Goal: Task Accomplishment & Management: Complete application form

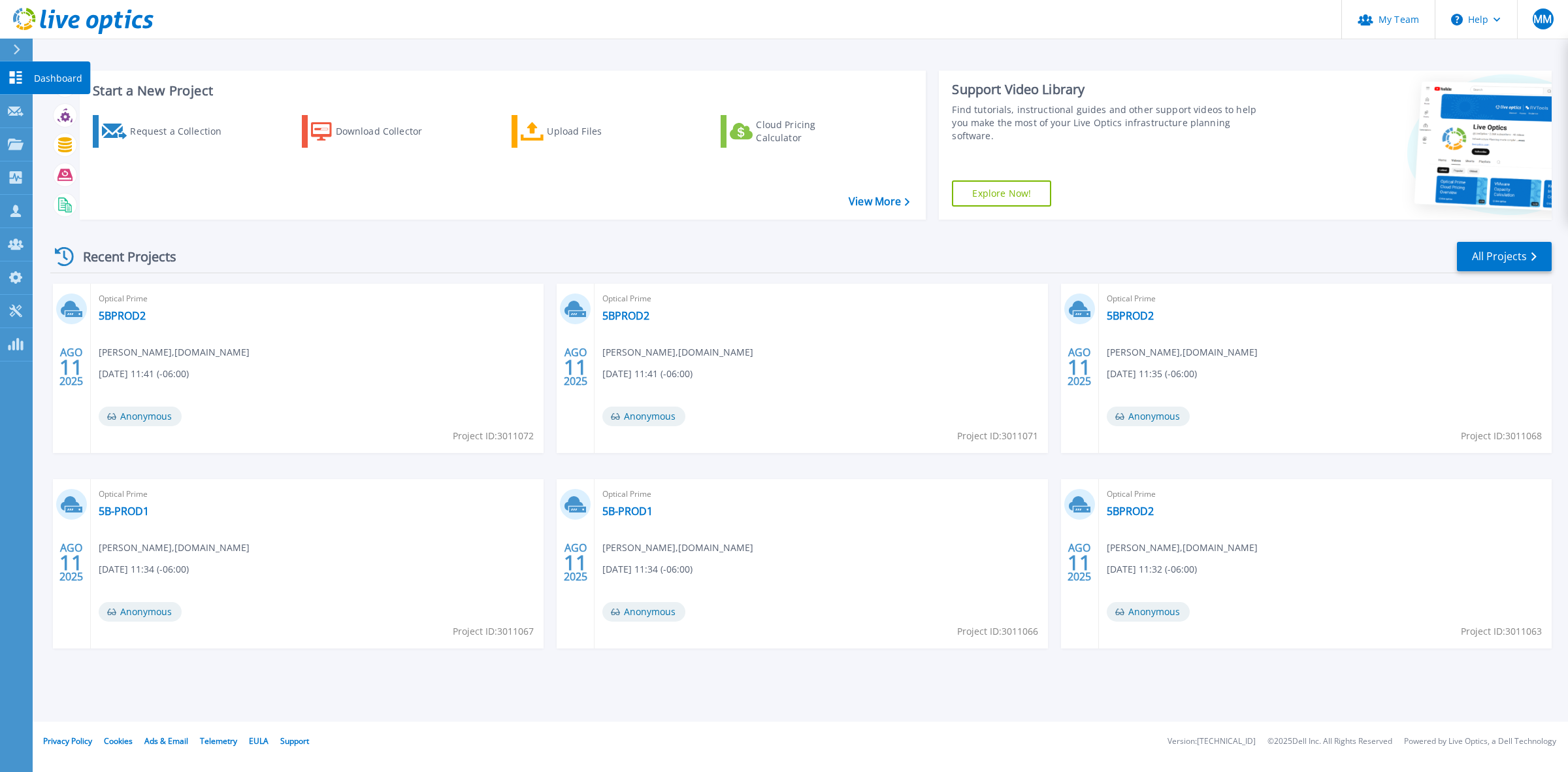
click at [16, 66] on link "Dashboard Dashboard" at bounding box center [16, 78] width 33 height 34
click at [169, 124] on div "Request a Collection" at bounding box center [182, 131] width 105 height 26
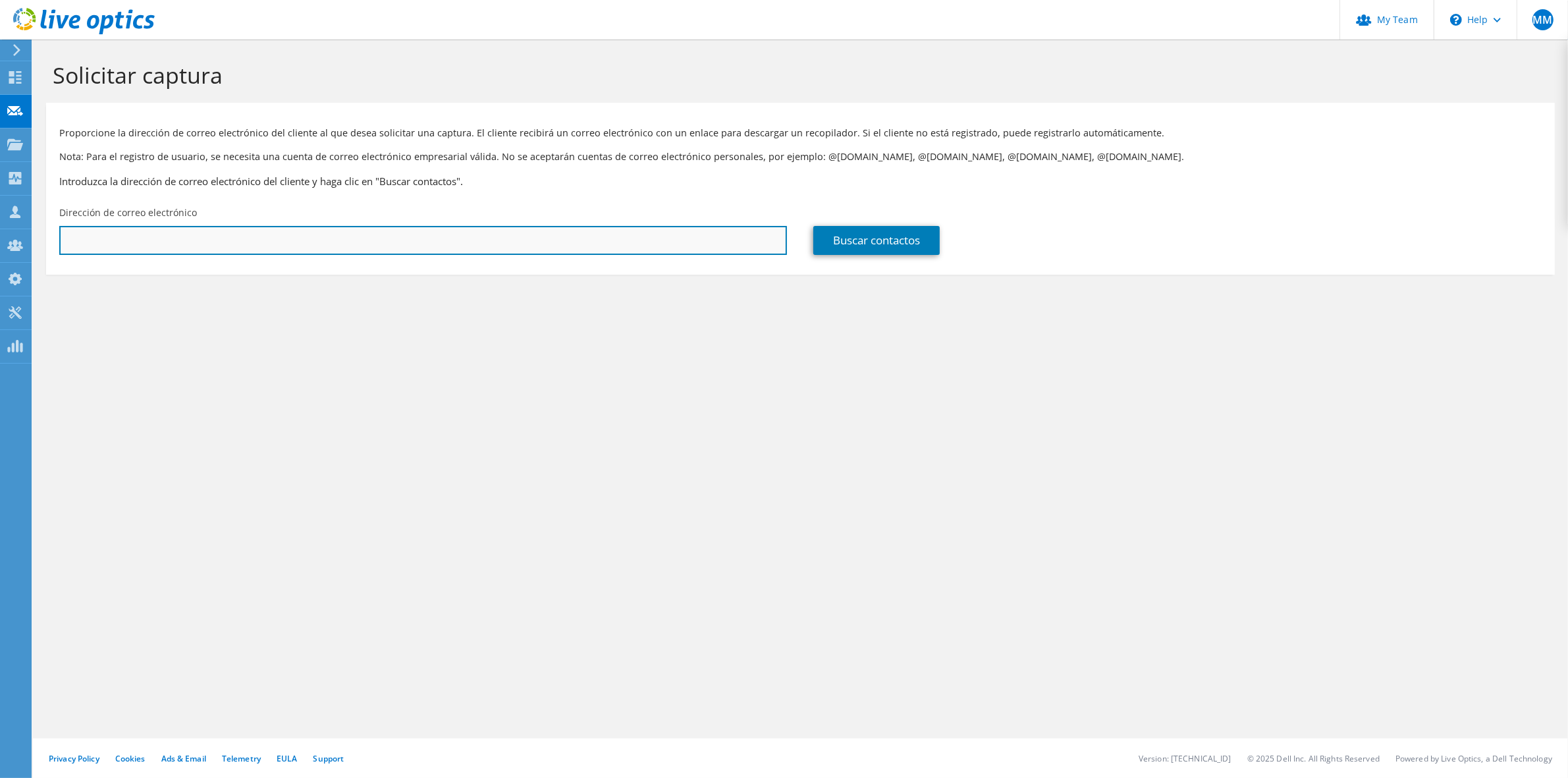
drag, startPoint x: 435, startPoint y: 255, endPoint x: 432, endPoint y: 248, distance: 7.6
click at [435, 255] on div "Dirección de correo electrónico" at bounding box center [423, 230] width 754 height 62
paste input "Hola muy buen día compañeros, agradezco nos puedas ayudar con llenar el reporte…"
type input "Hola muy buen día compañeros, agradezco nos puedas ayudar con llenar el reporte…"
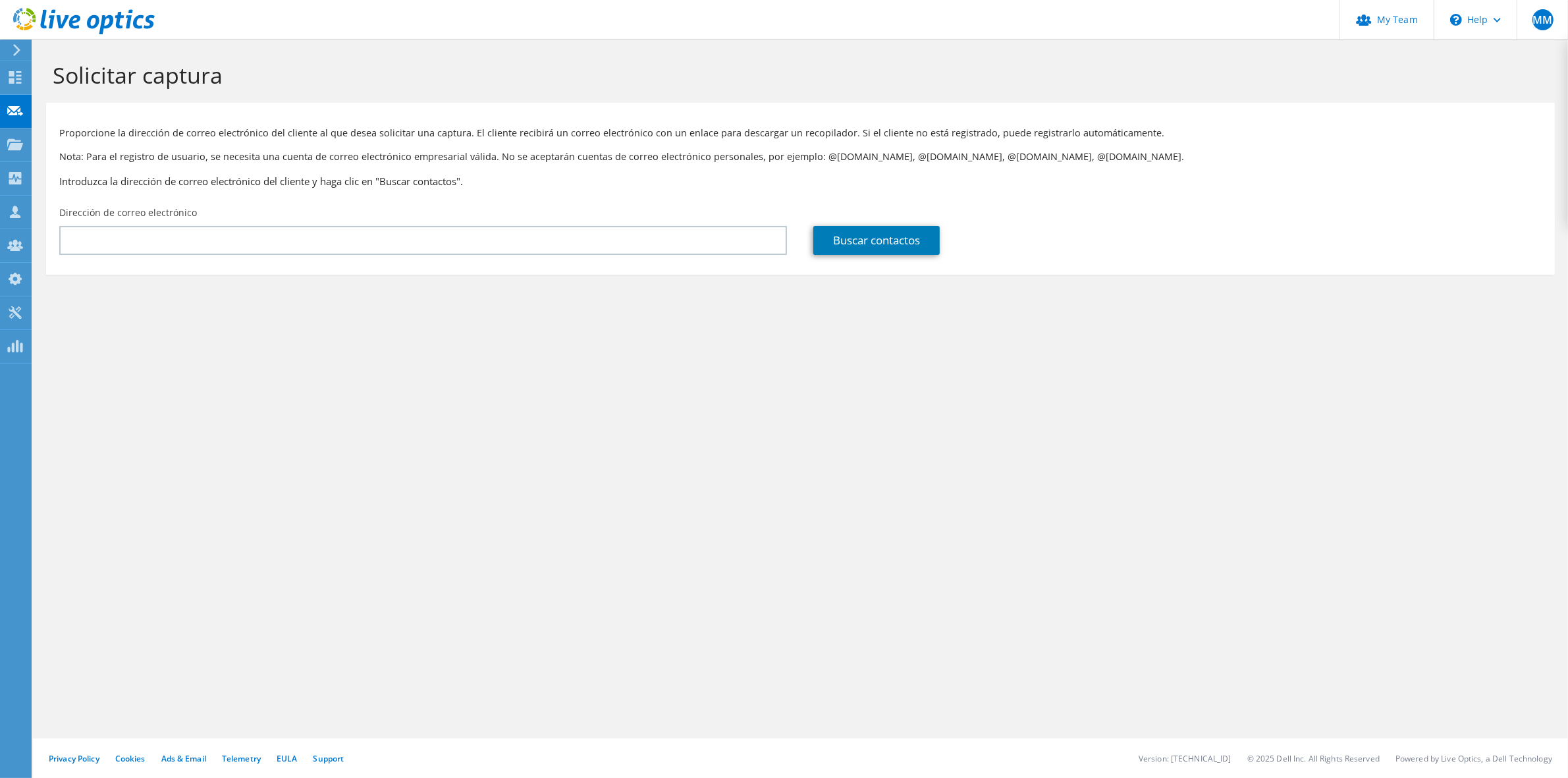
click at [117, 224] on div "Dirección de correo electrónico" at bounding box center [423, 230] width 754 height 62
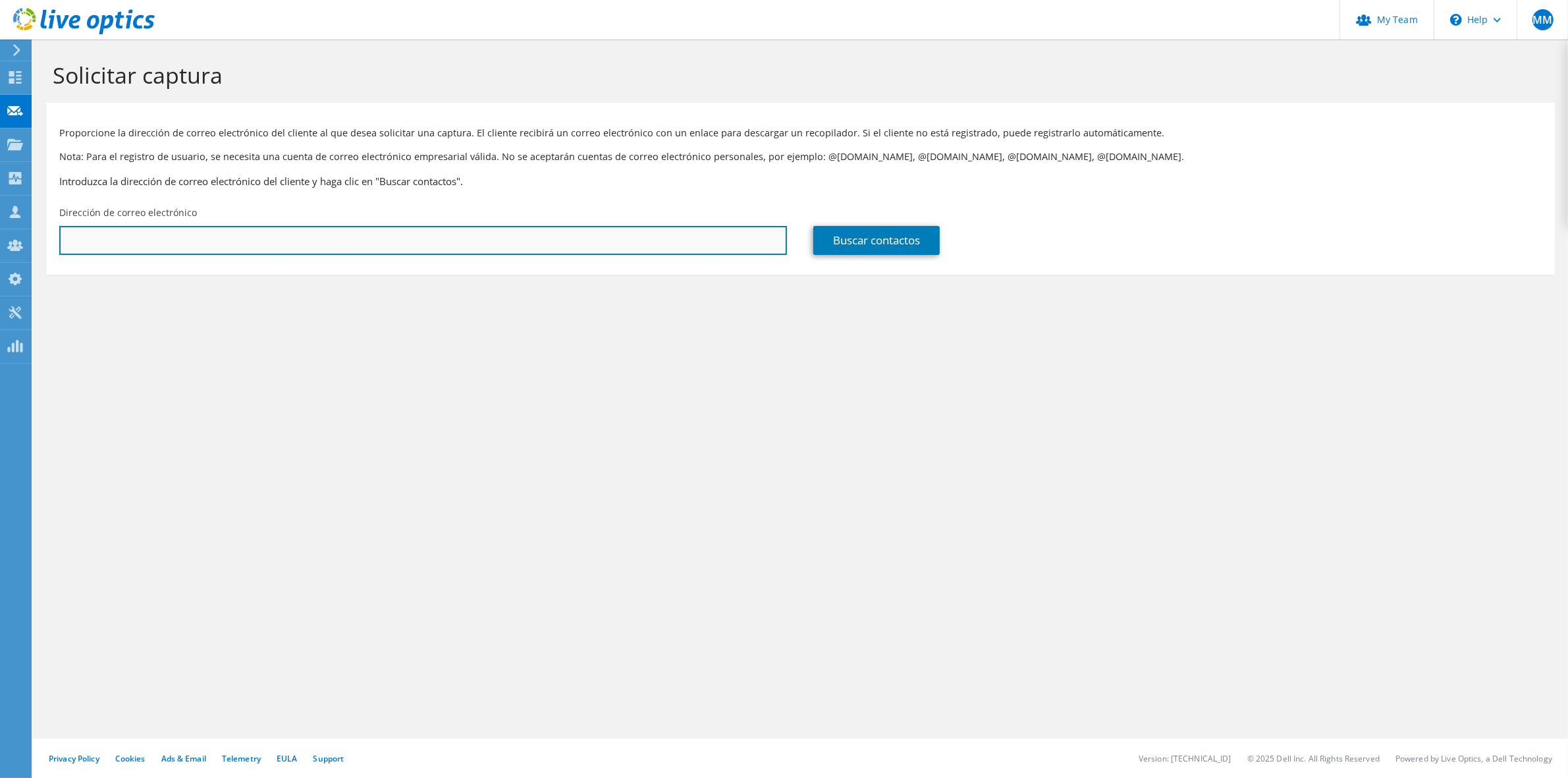
click at [119, 234] on input "text" at bounding box center [423, 241] width 728 height 29
paste input "dguevara@pronico.com.gt"
type input "dguevara@pronico.com.gt"
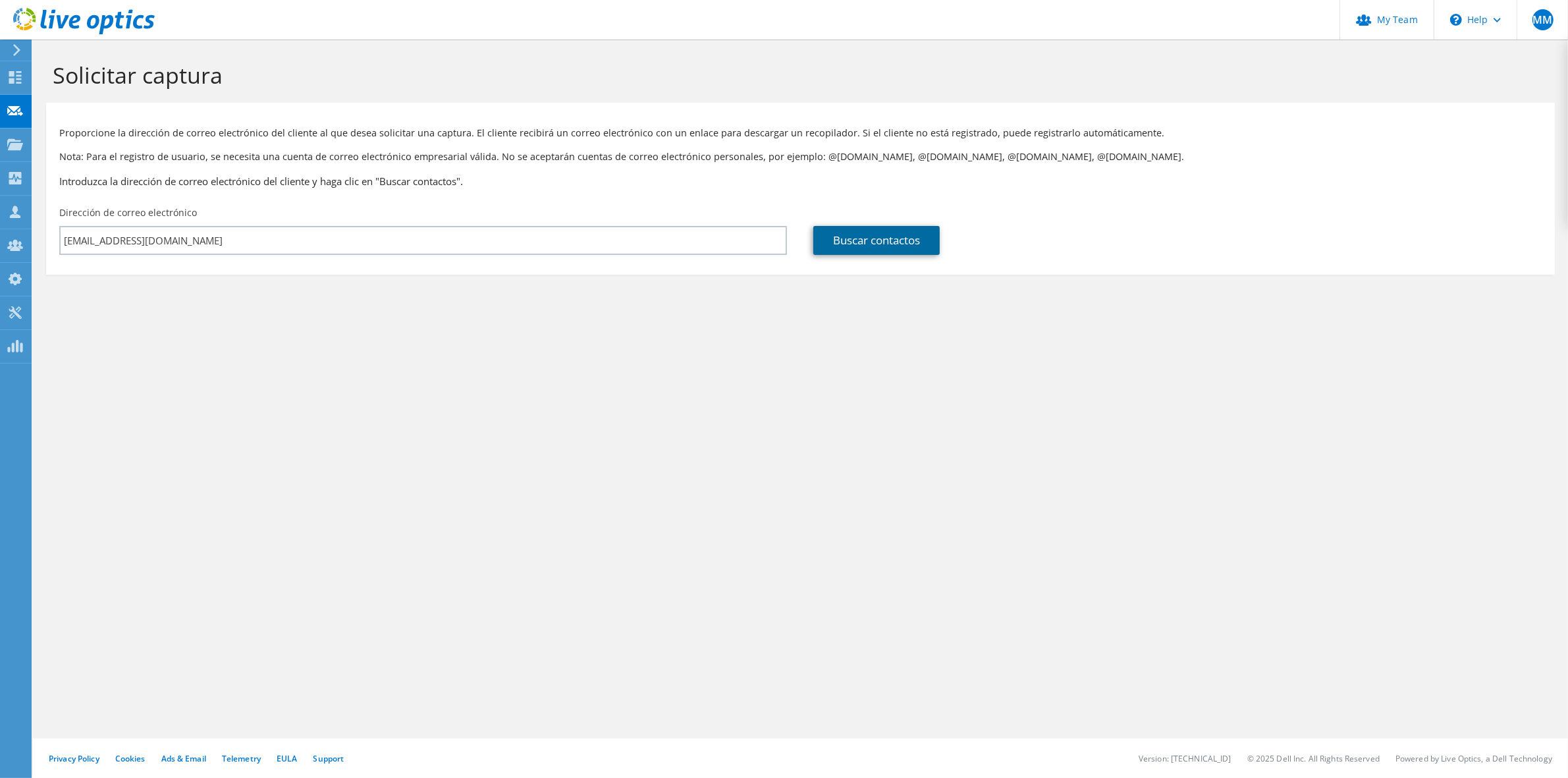
click at [863, 244] on link "Buscar contactos" at bounding box center [876, 241] width 127 height 29
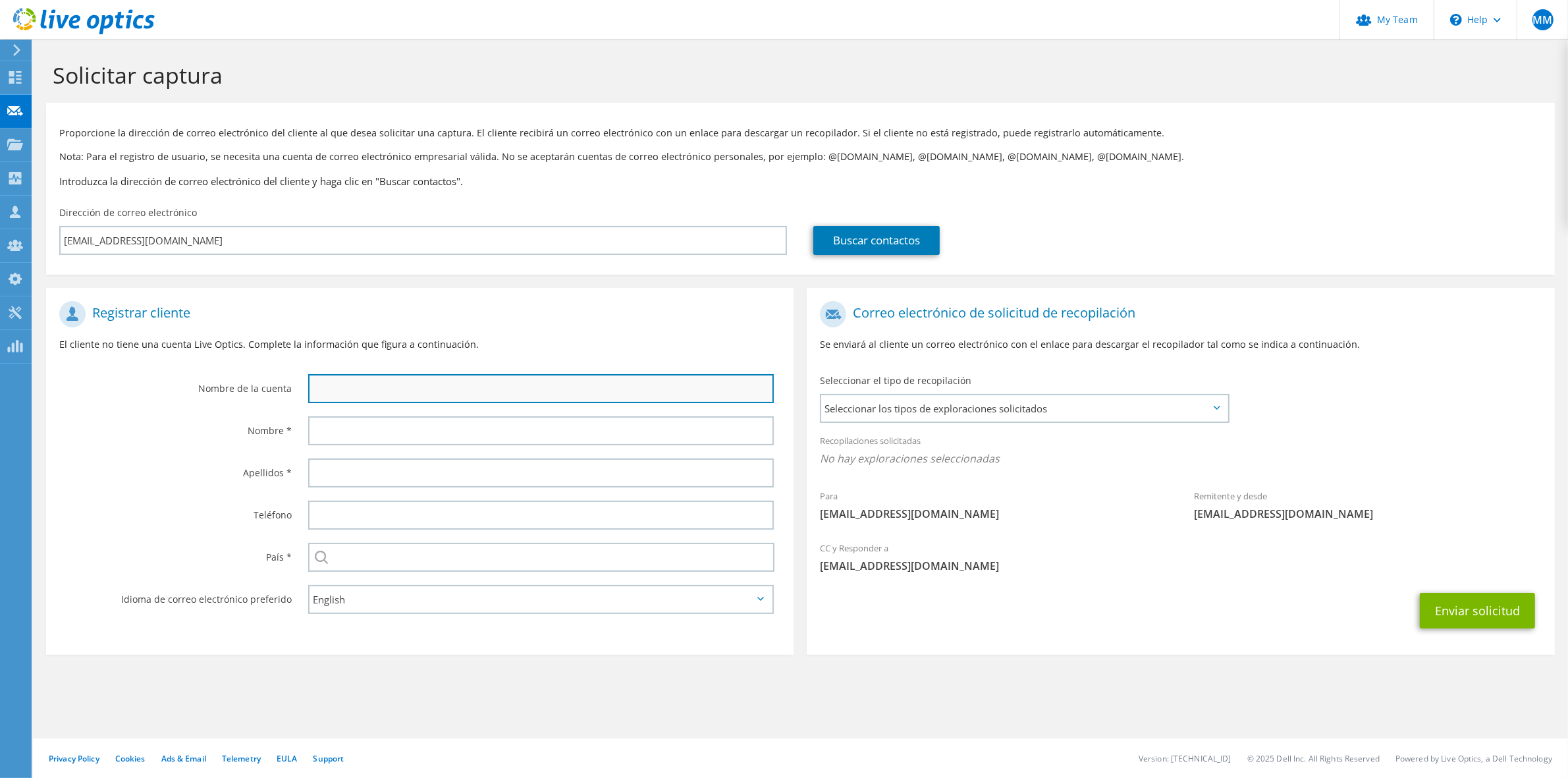
click at [436, 395] on input "text" at bounding box center [541, 388] width 466 height 29
type input "Daniel"
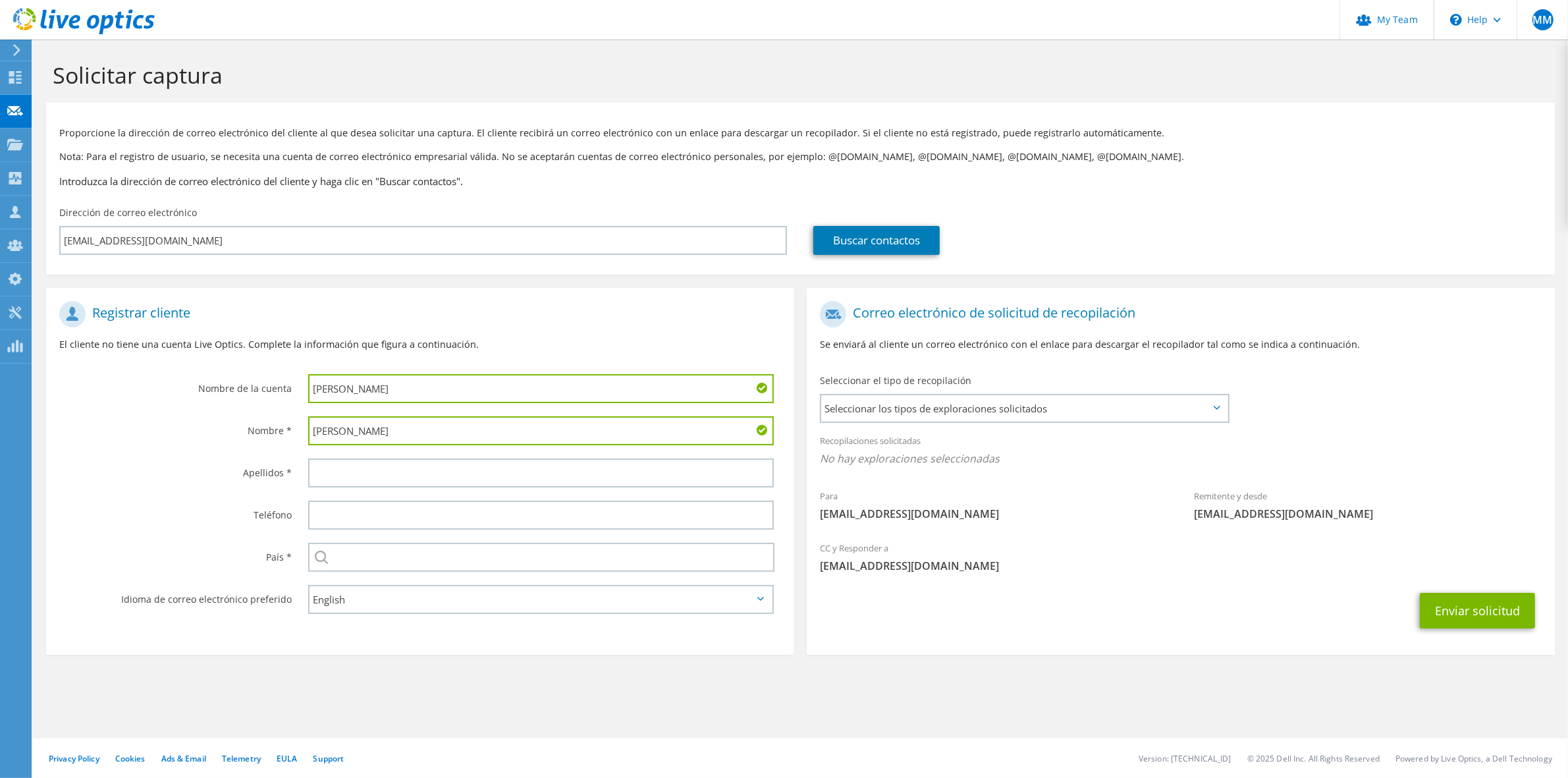
click at [437, 393] on input "Daniel" at bounding box center [541, 388] width 466 height 29
click at [435, 393] on input "Daniel" at bounding box center [541, 388] width 466 height 29
click at [367, 433] on input "Guevara" at bounding box center [541, 431] width 466 height 29
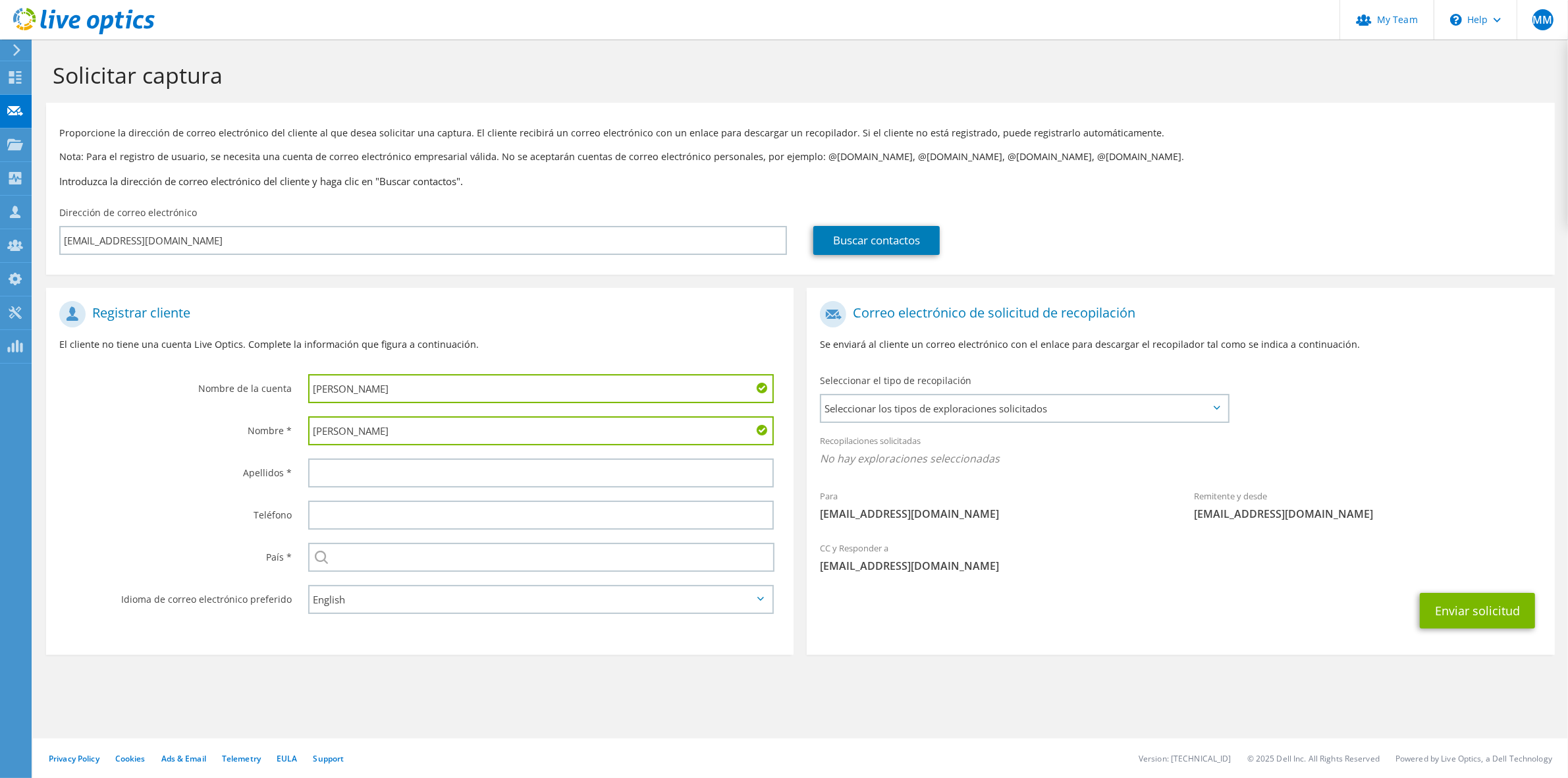
type input "Daniel"
paste input "Guevara"
type input "Guevara"
drag, startPoint x: 449, startPoint y: 396, endPoint x: 443, endPoint y: 387, distance: 10.8
click at [449, 392] on input "Daniel" at bounding box center [541, 388] width 466 height 29
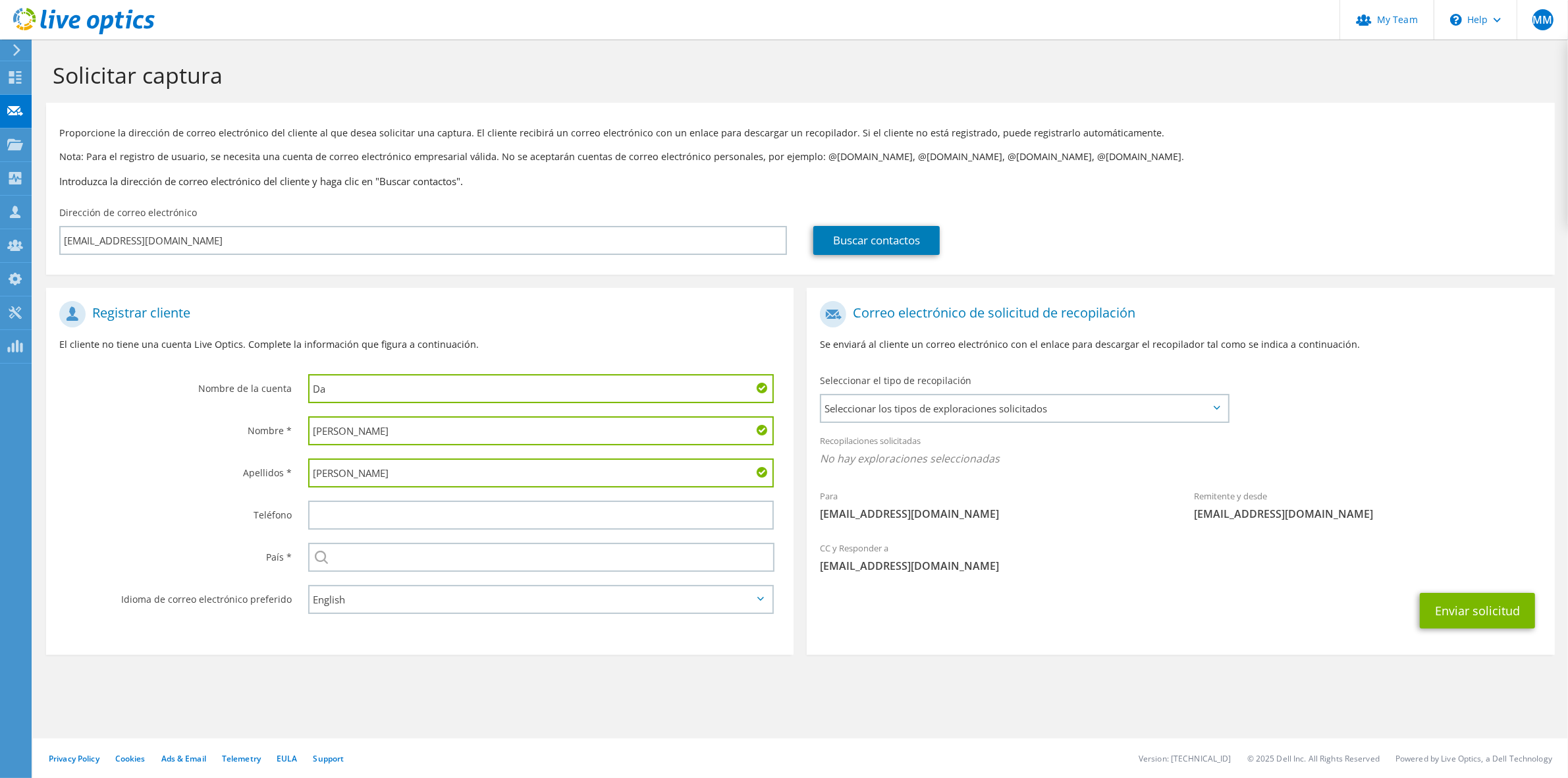
type input "D"
type input "p"
type input "R"
type input "PRONICO"
click at [1008, 413] on span "Seleccionar los tipos de exploraciones solicitados" at bounding box center [1023, 408] width 406 height 27
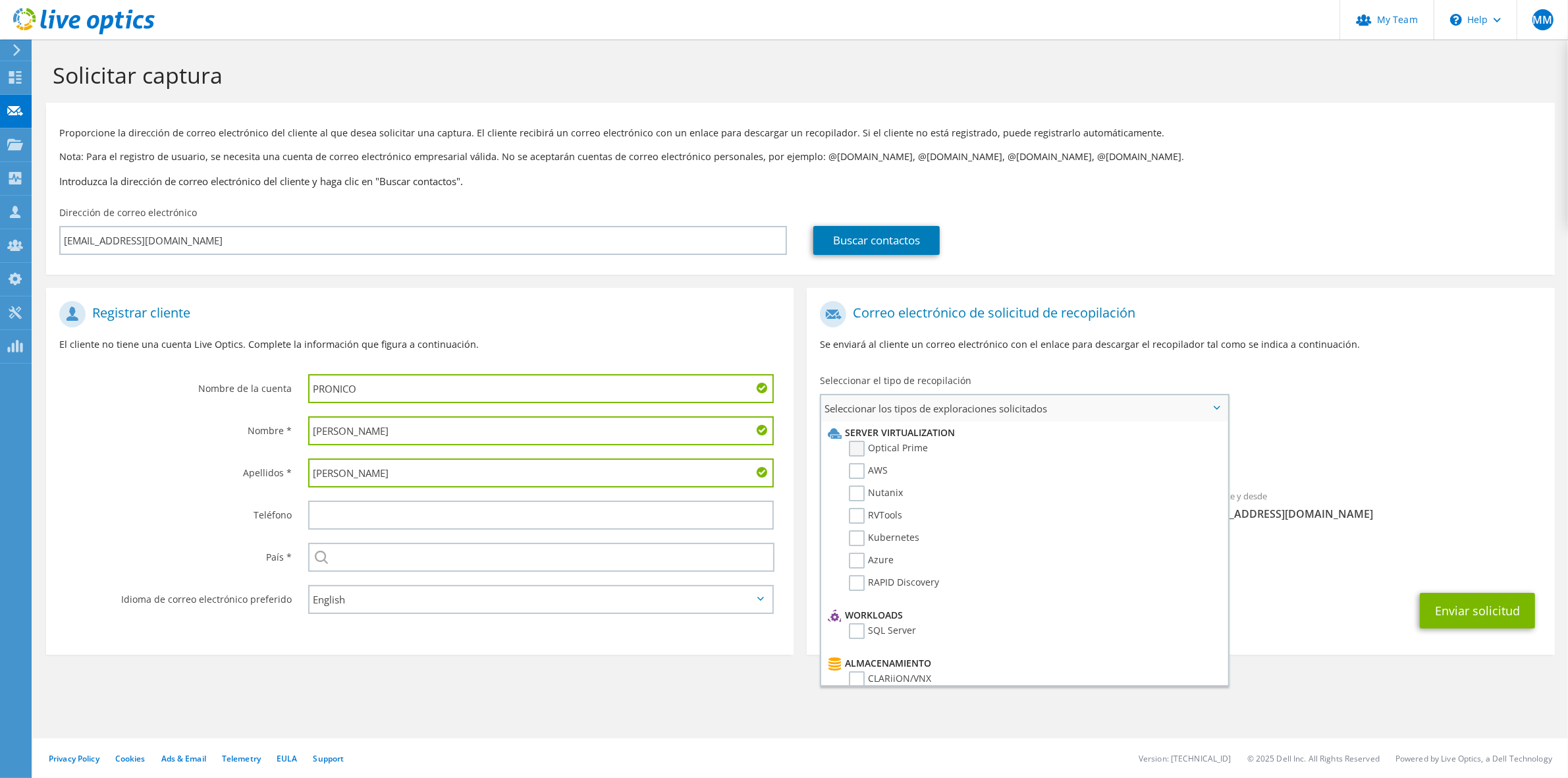
click at [924, 452] on label "Optical Prime" at bounding box center [889, 449] width 79 height 16
click at [0, 0] on input "Optical Prime" at bounding box center [0, 0] width 0 height 0
click at [1459, 610] on button "Enviar solicitud" at bounding box center [1477, 614] width 115 height 36
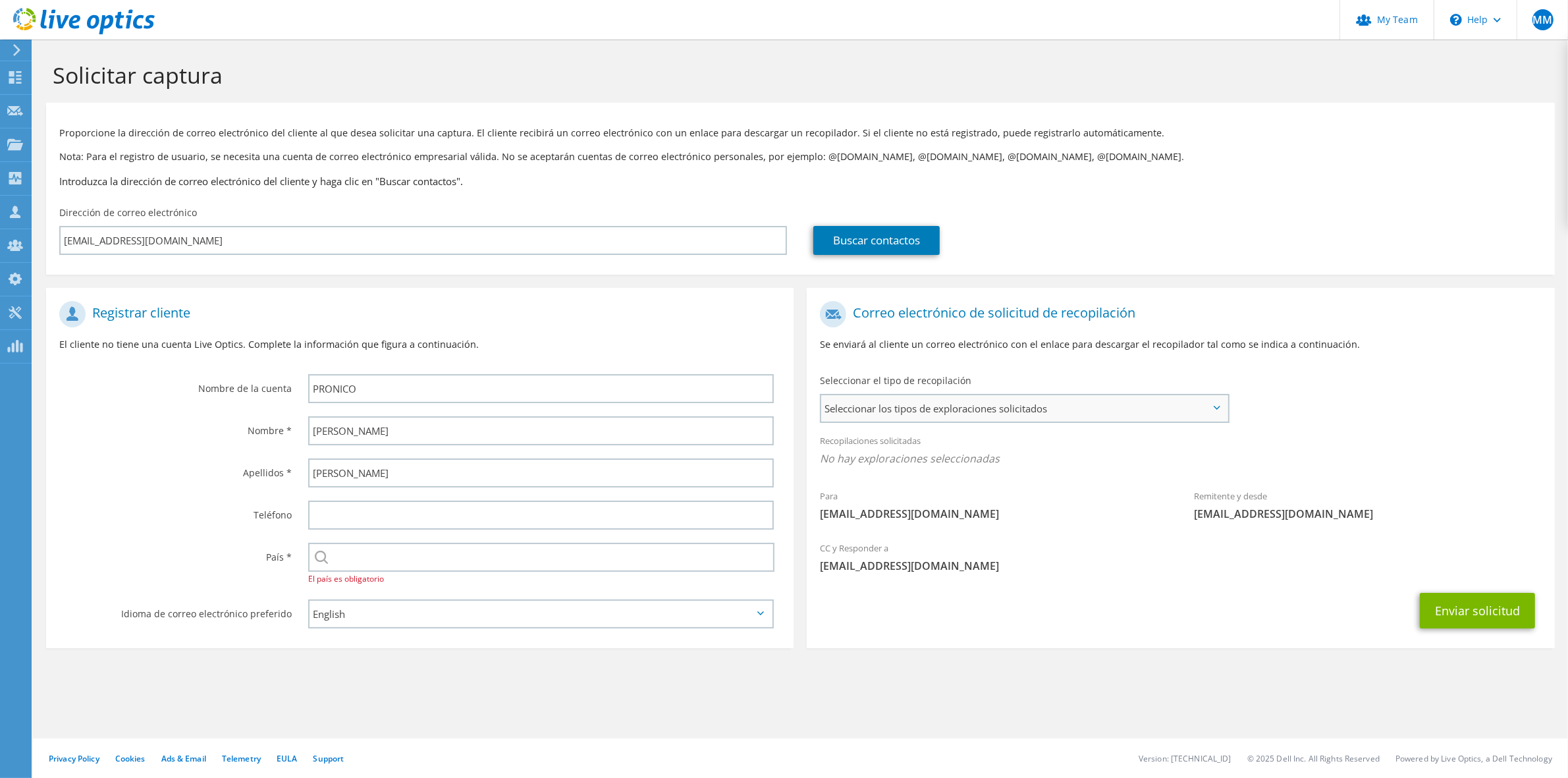
click at [955, 399] on span "Seleccionar los tipos de exploraciones solicitados" at bounding box center [1023, 408] width 406 height 27
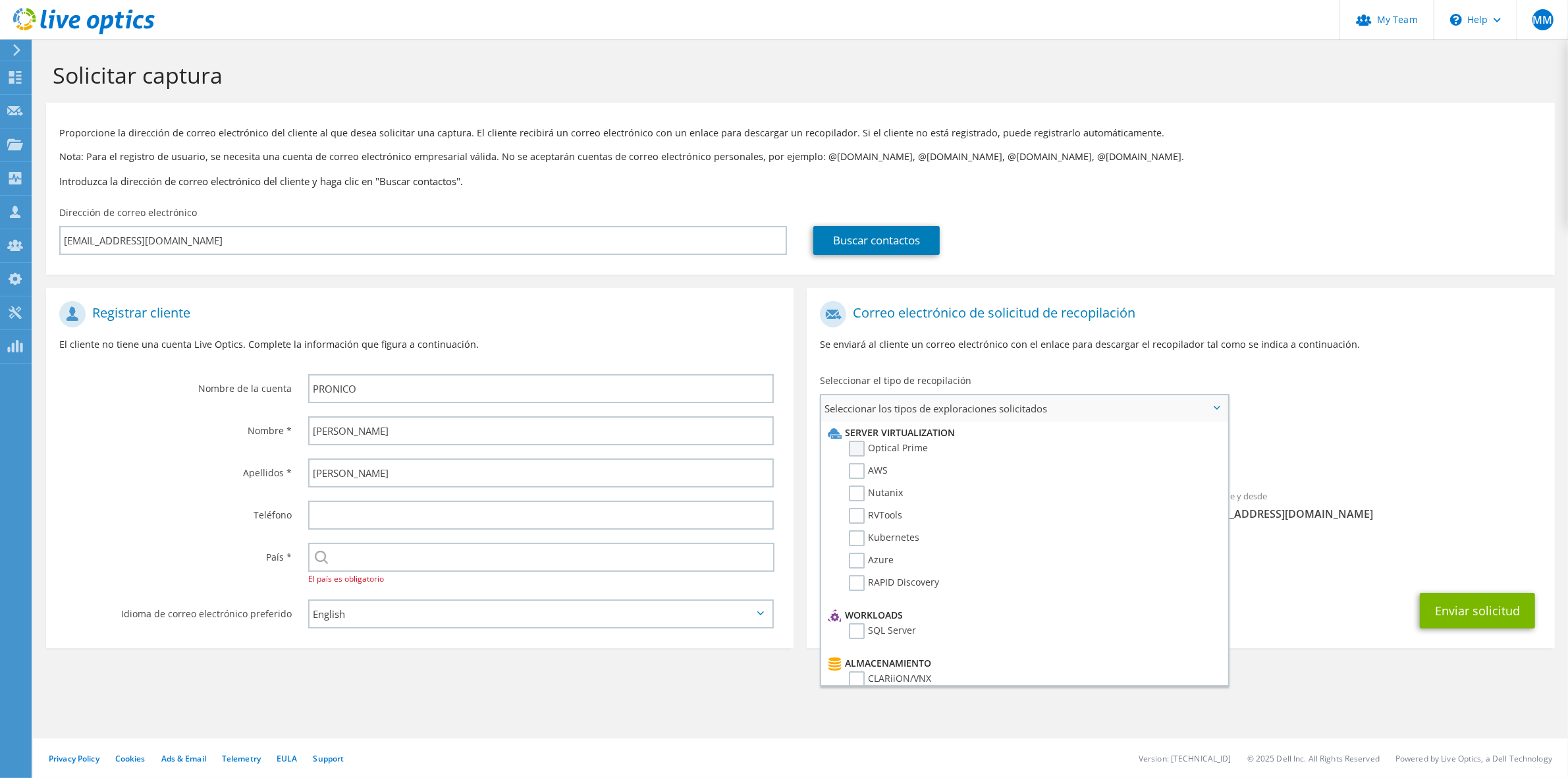
click at [910, 452] on label "Optical Prime" at bounding box center [889, 449] width 79 height 16
click at [0, 0] on input "Optical Prime" at bounding box center [0, 0] width 0 height 0
click at [1318, 613] on div "Enviar solicitud" at bounding box center [1180, 614] width 747 height 48
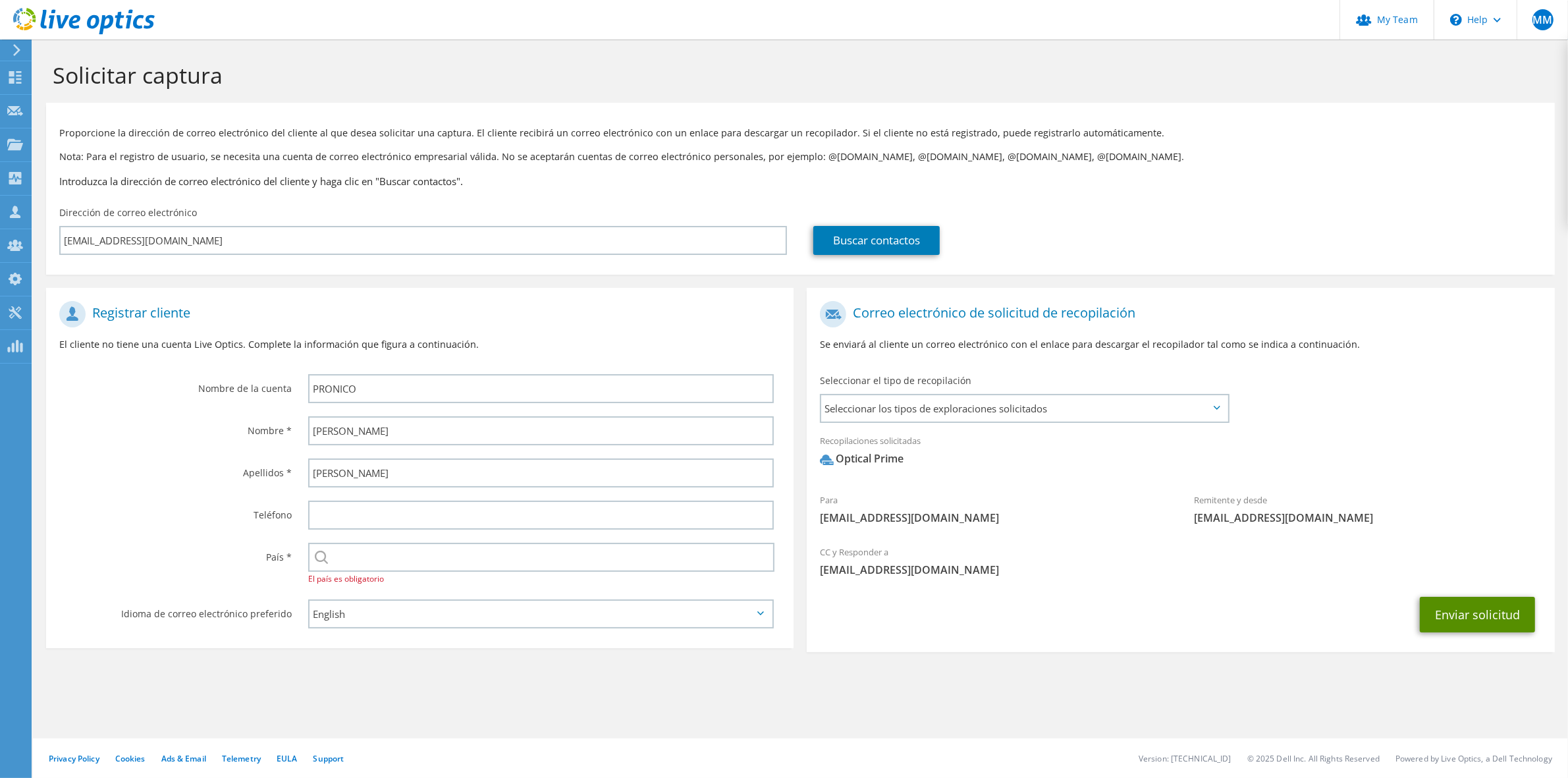
click at [1465, 617] on button "Enviar solicitud" at bounding box center [1477, 614] width 115 height 36
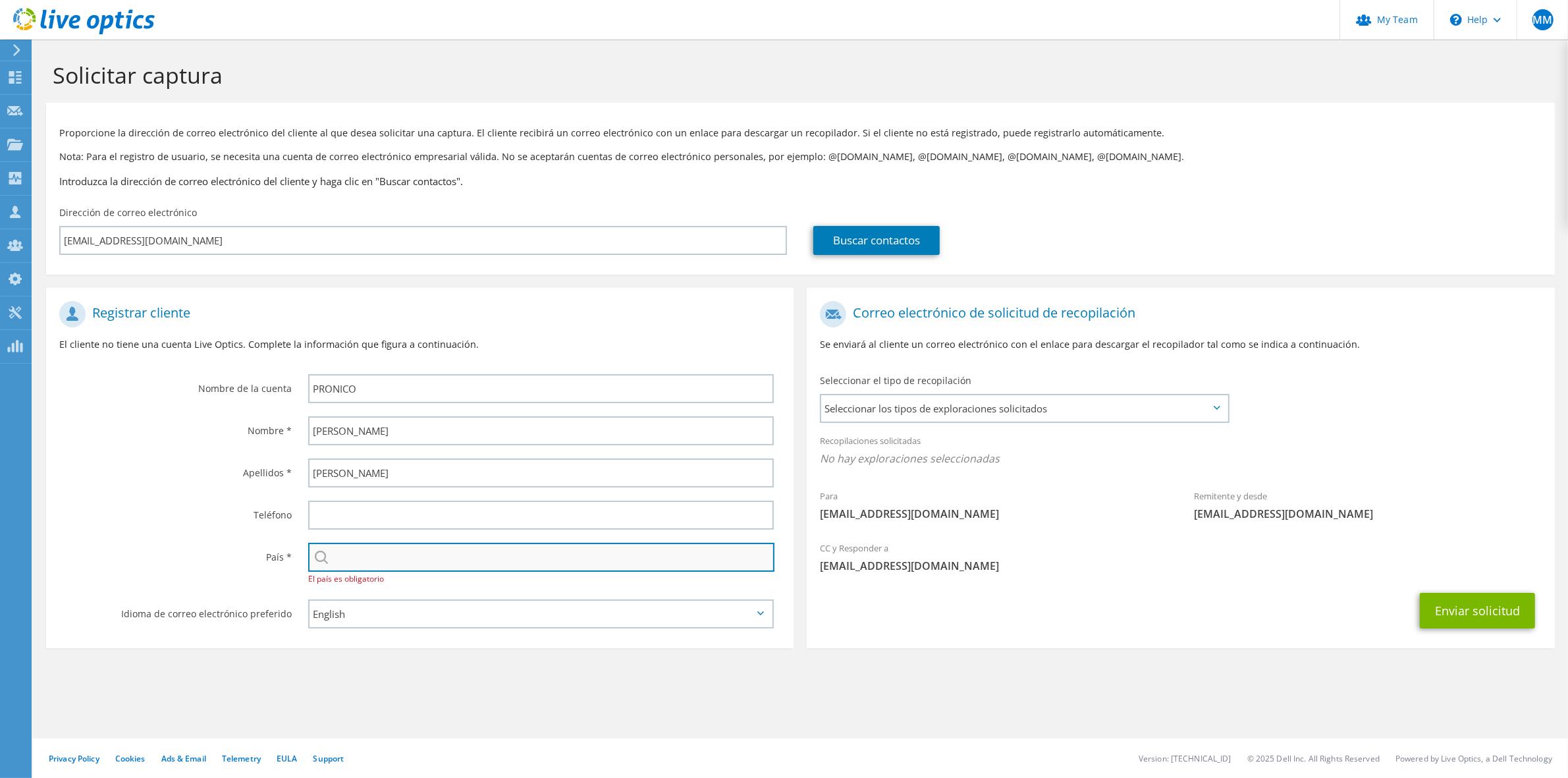
click at [410, 556] on input "text" at bounding box center [541, 557] width 466 height 29
type input "[GEOGRAPHIC_DATA]"
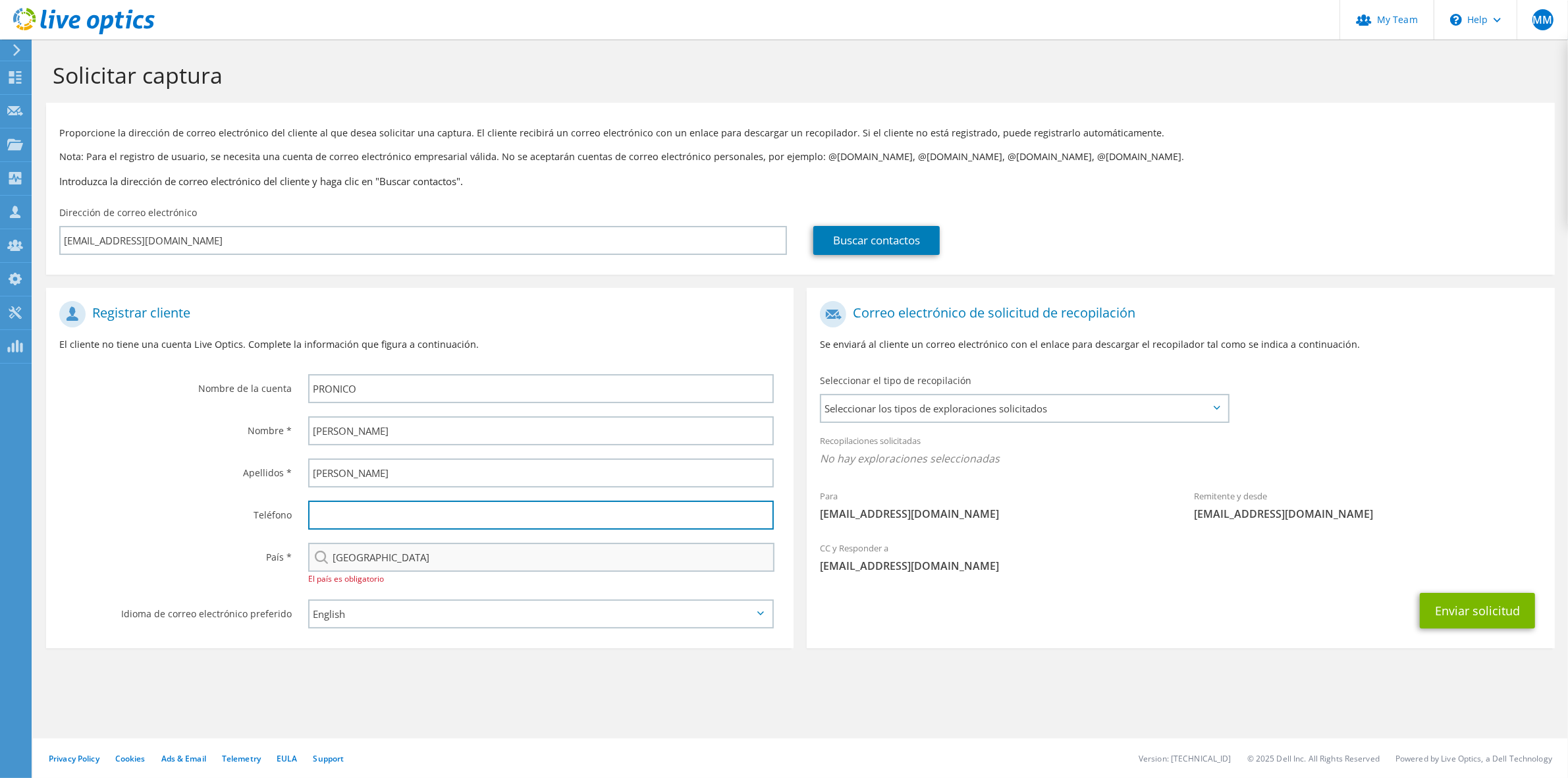
type input "42164443"
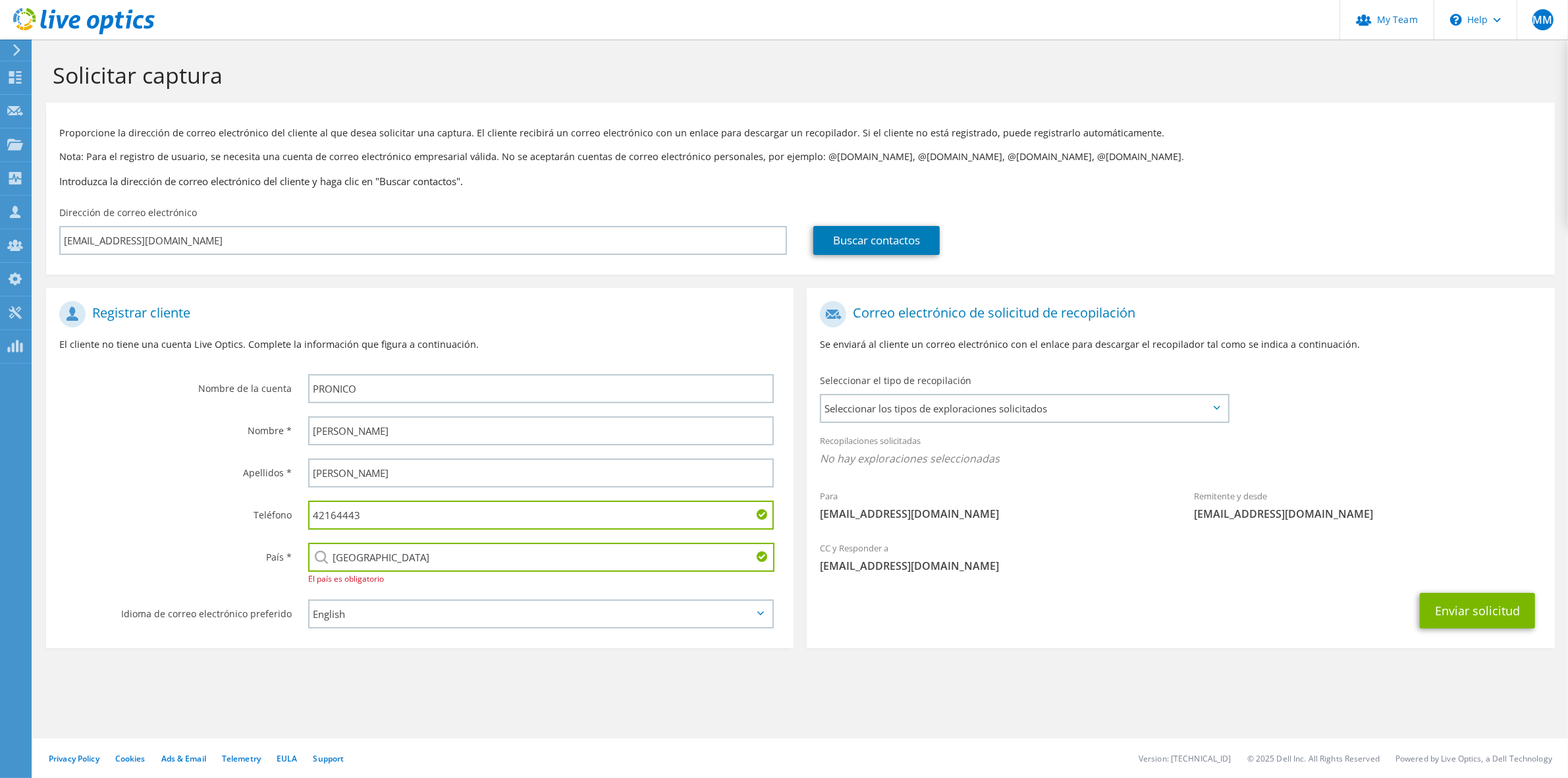
click at [410, 513] on input "42164443" at bounding box center [541, 515] width 466 height 29
click at [1482, 608] on button "Enviar solicitud" at bounding box center [1477, 610] width 115 height 36
